Goal: Task Accomplishment & Management: Complete application form

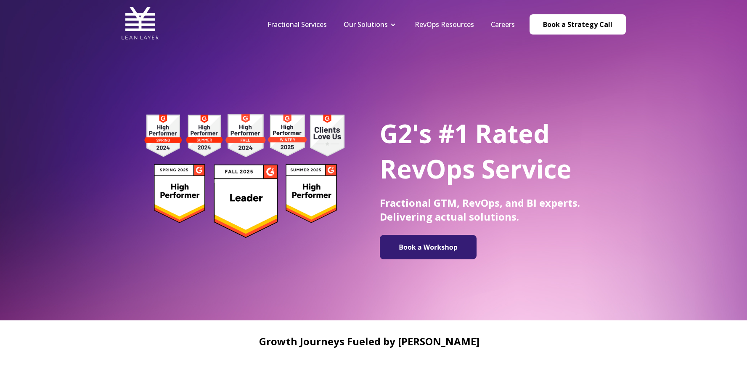
click at [511, 22] on link "Careers" at bounding box center [503, 24] width 24 height 9
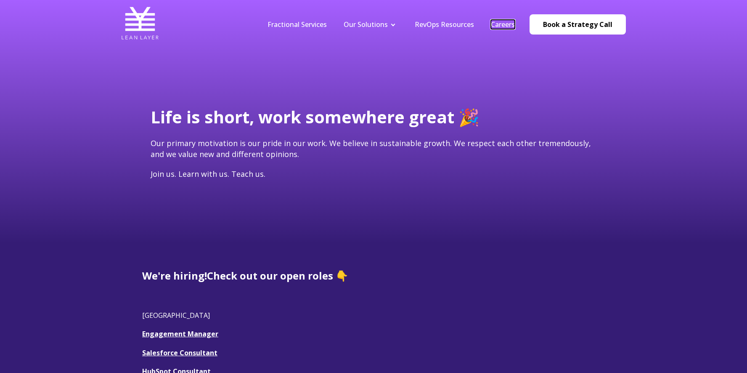
click at [511, 22] on link "Careers" at bounding box center [503, 24] width 24 height 9
click at [187, 335] on link "Engagement Manager" at bounding box center [180, 333] width 76 height 9
